Goal: Transaction & Acquisition: Purchase product/service

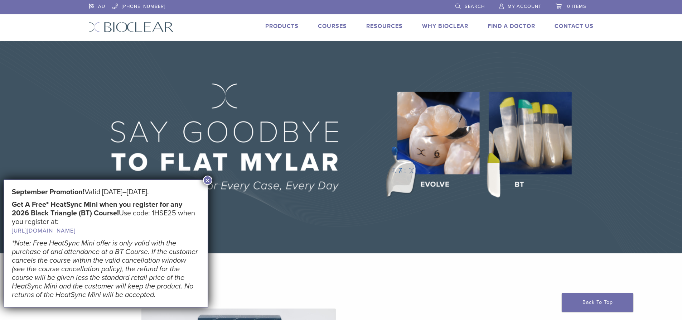
click at [206, 179] on button "×" at bounding box center [207, 179] width 9 height 9
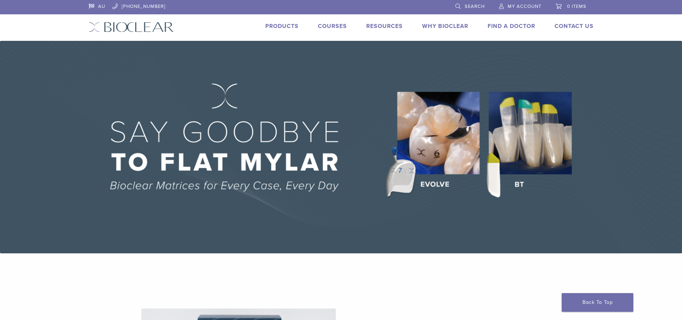
click at [537, 146] on img at bounding box center [341, 147] width 682 height 212
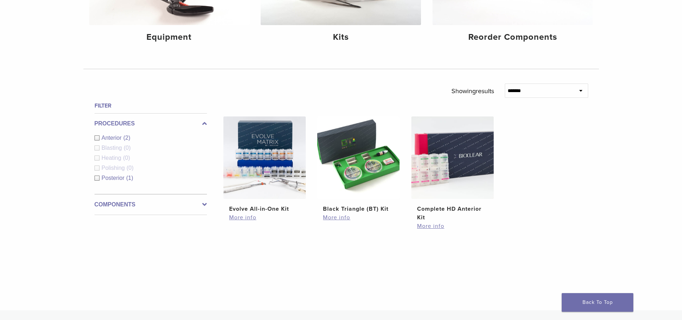
scroll to position [179, 0]
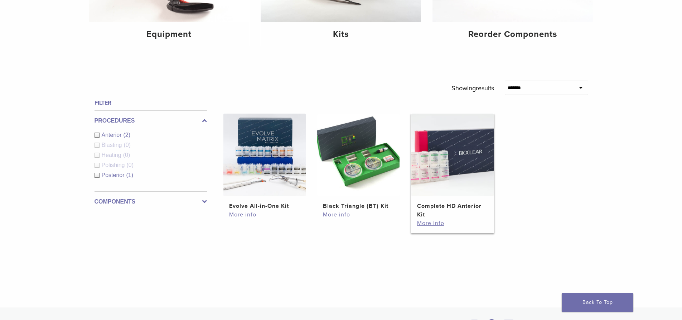
click at [454, 169] on img at bounding box center [452, 155] width 82 height 82
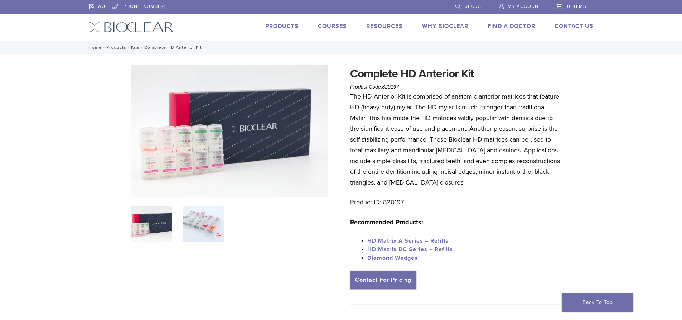
click at [203, 227] on img at bounding box center [203, 224] width 41 height 36
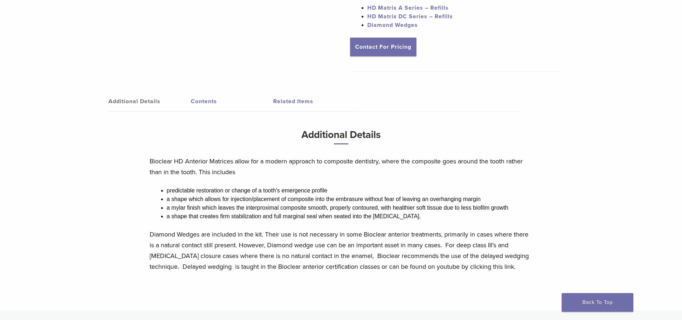
scroll to position [287, 0]
